Goal: Task Accomplishment & Management: Manage account settings

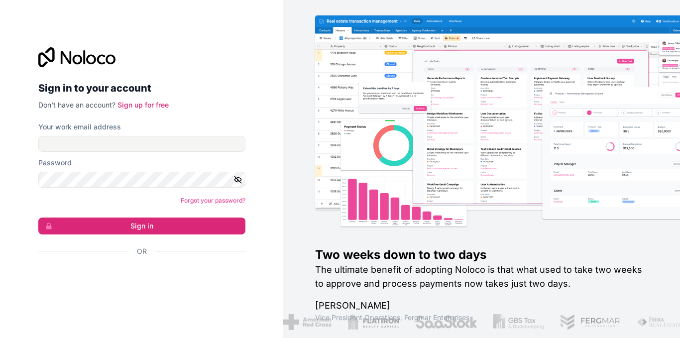
click at [151, 289] on div at bounding box center [141, 279] width 207 height 23
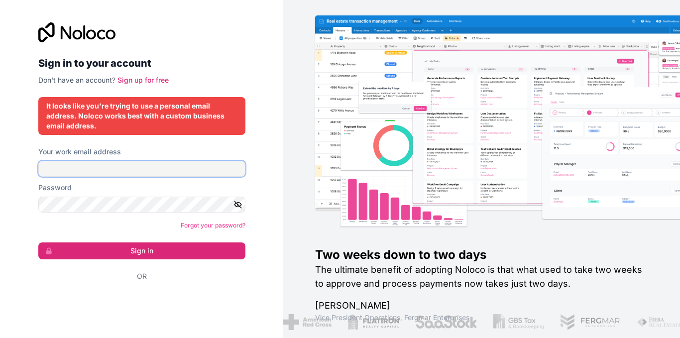
click at [158, 169] on input "Your work email address" at bounding box center [141, 169] width 207 height 16
type input "[PERSON_NAME][EMAIL_ADDRESS][DOMAIN_NAME]"
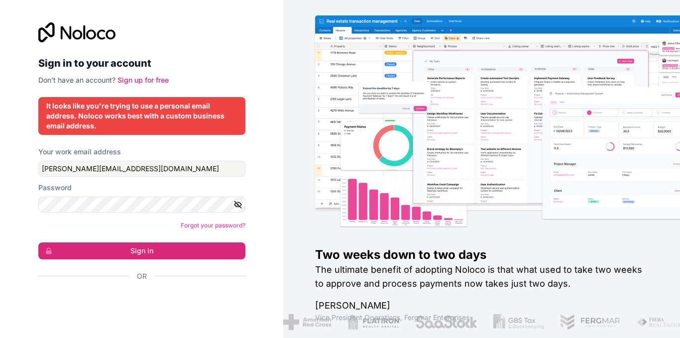
click at [238, 207] on icon "button" at bounding box center [237, 204] width 9 height 9
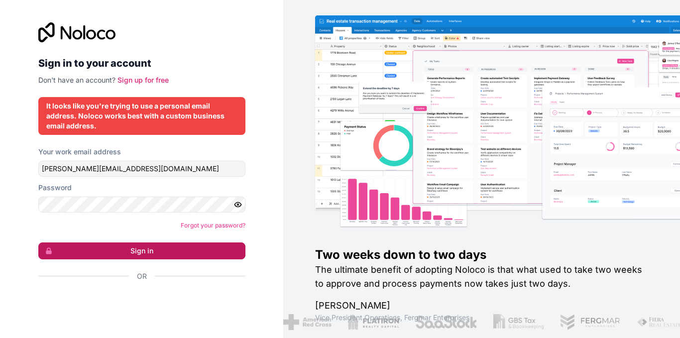
click at [161, 245] on button "Sign in" at bounding box center [141, 250] width 207 height 17
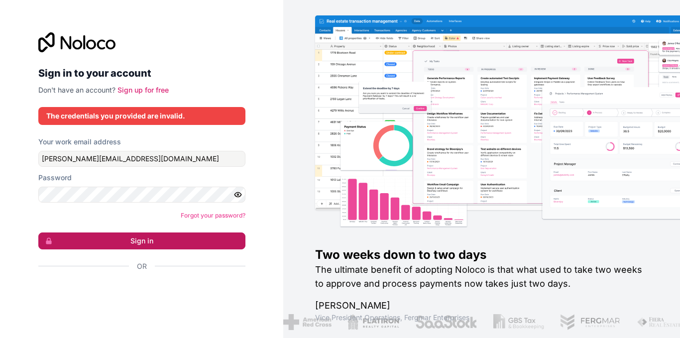
click at [171, 233] on button "Sign in" at bounding box center [141, 240] width 207 height 17
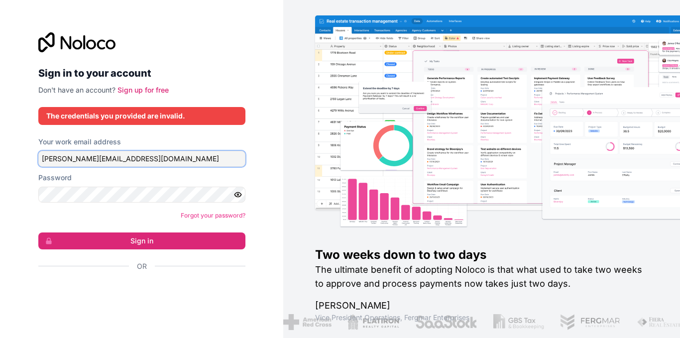
click at [120, 154] on input "[PERSON_NAME][EMAIL_ADDRESS][DOMAIN_NAME]" at bounding box center [141, 159] width 207 height 16
